Goal: Information Seeking & Learning: Find specific fact

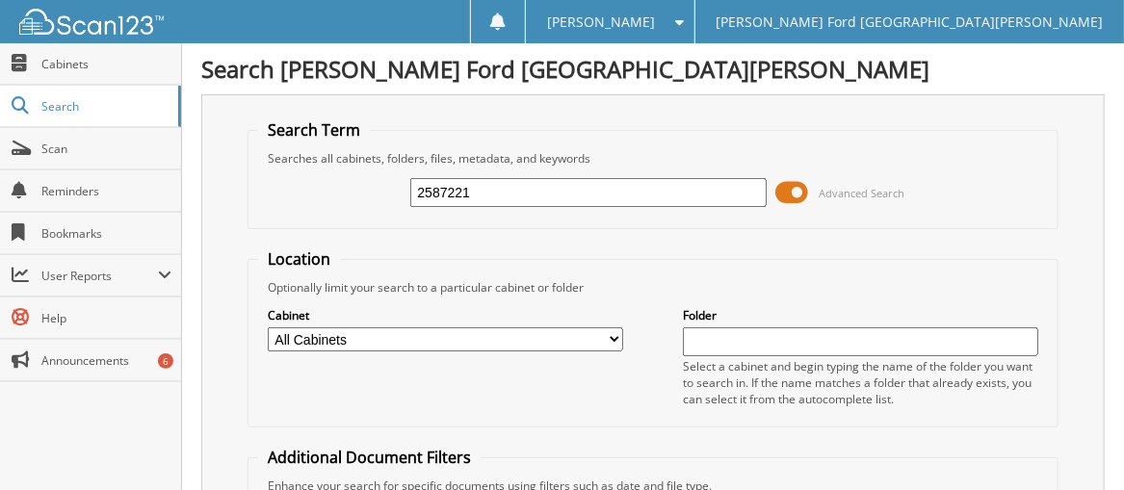
type input "2587221"
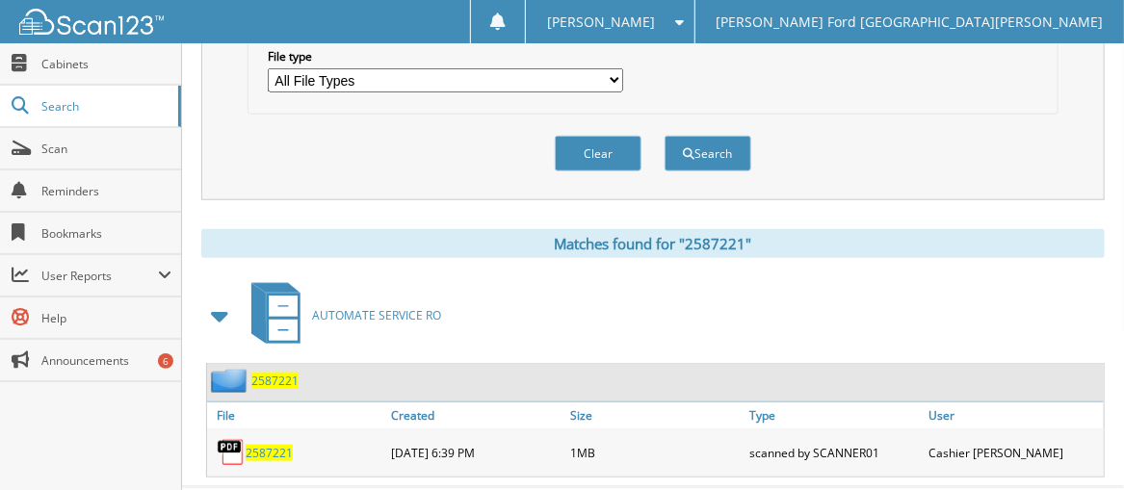
scroll to position [681, 0]
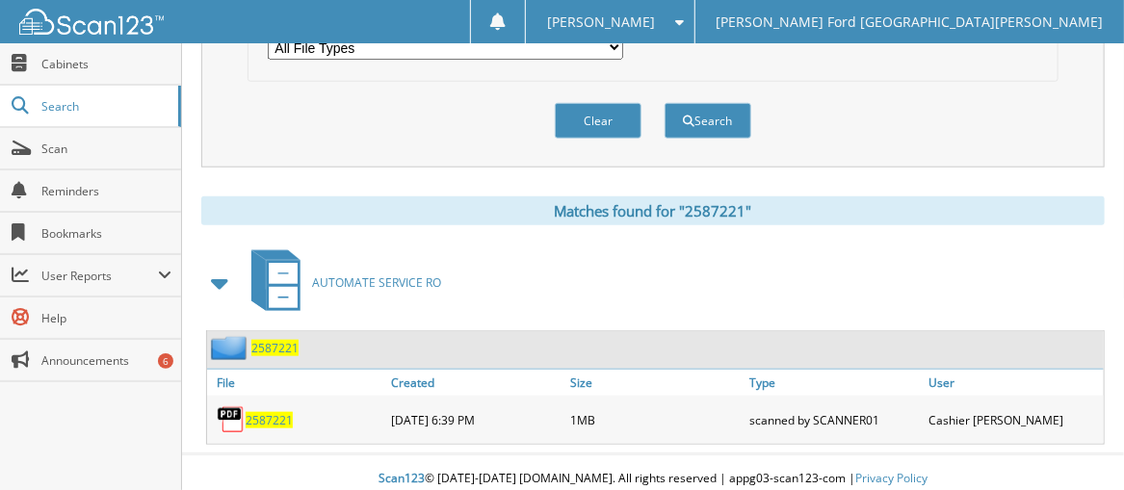
click at [273, 412] on span "2587221" at bounding box center [269, 420] width 47 height 16
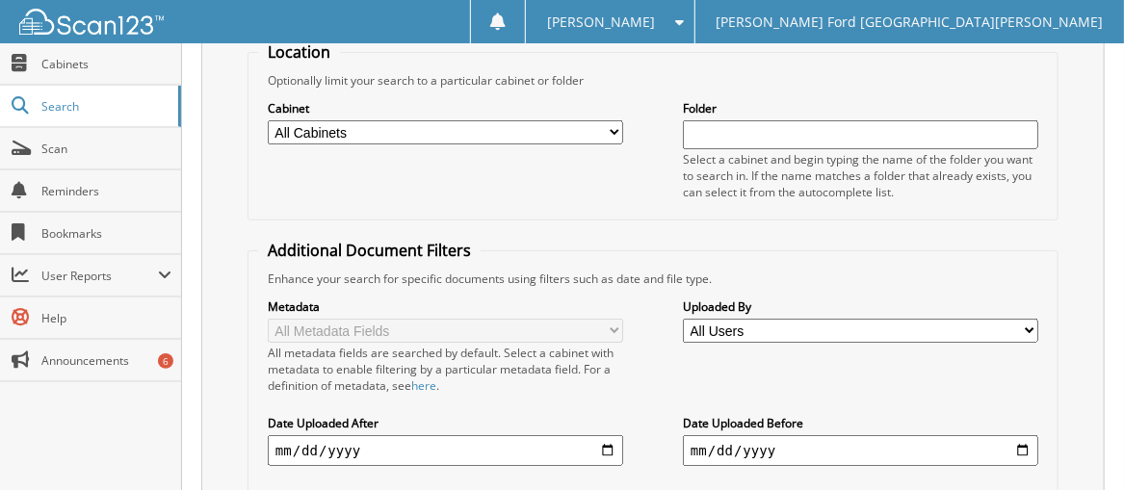
scroll to position [8, 0]
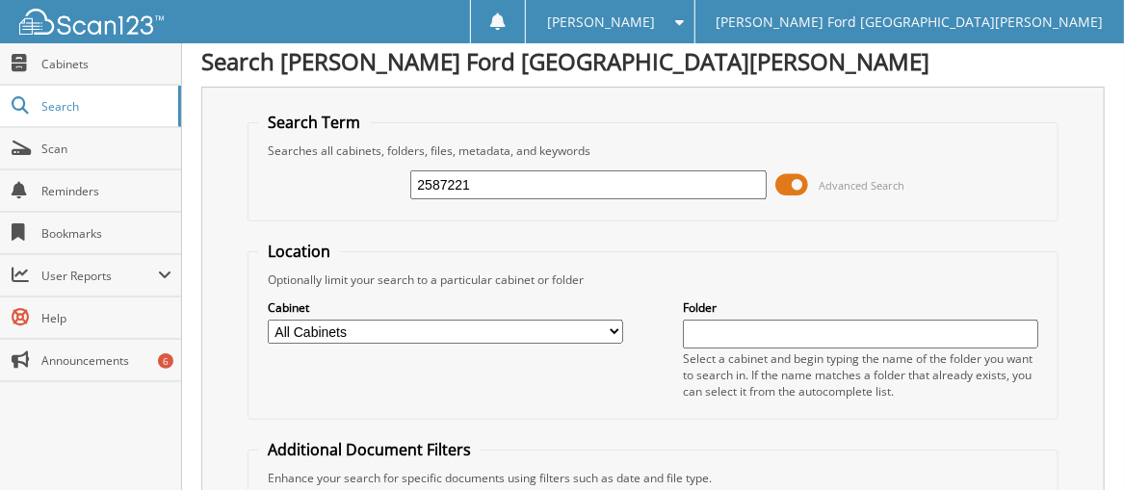
click at [515, 182] on input "2587221" at bounding box center [587, 184] width 355 height 29
type input "2586844"
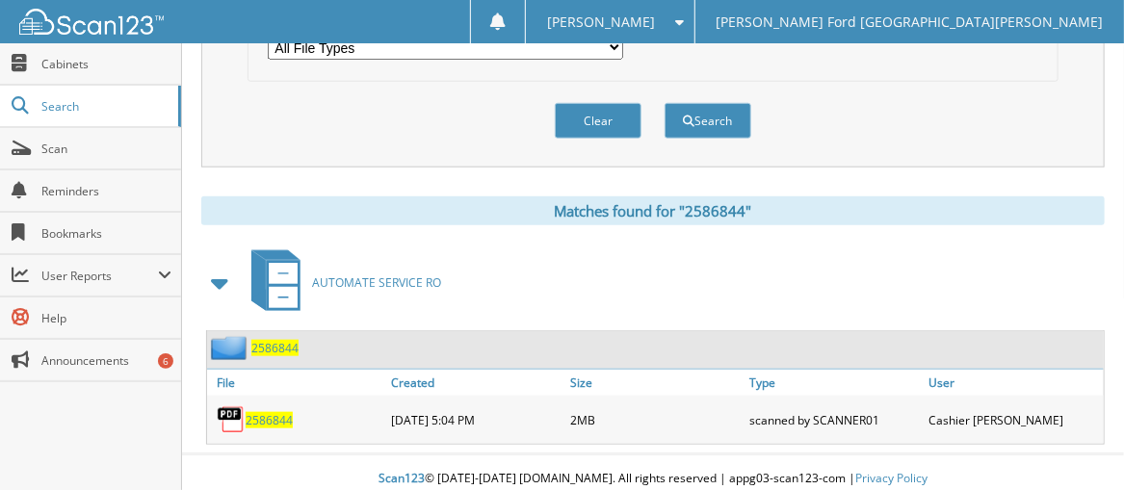
scroll to position [681, 0]
click at [272, 412] on span "2586844" at bounding box center [269, 420] width 47 height 16
